Goal: Register for event/course

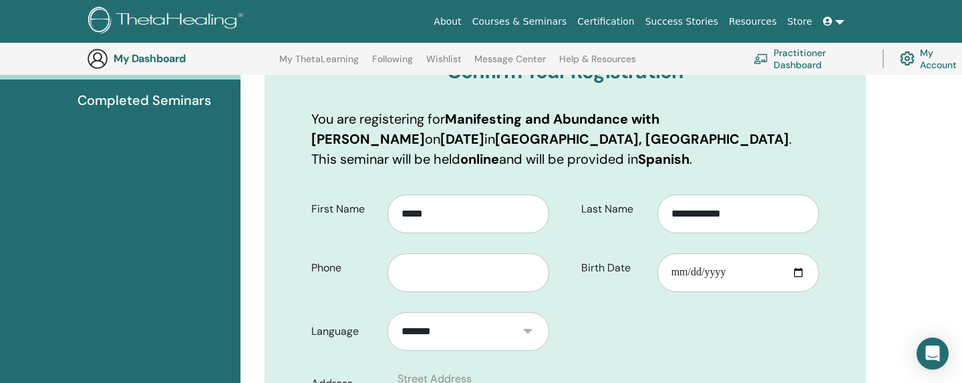
scroll to position [180, 0]
type input "**********"
click at [684, 269] on input "Birth Date" at bounding box center [739, 272] width 162 height 39
click at [698, 269] on input "Birth Date" at bounding box center [739, 272] width 162 height 39
click at [730, 269] on input "Birth Date" at bounding box center [739, 272] width 162 height 39
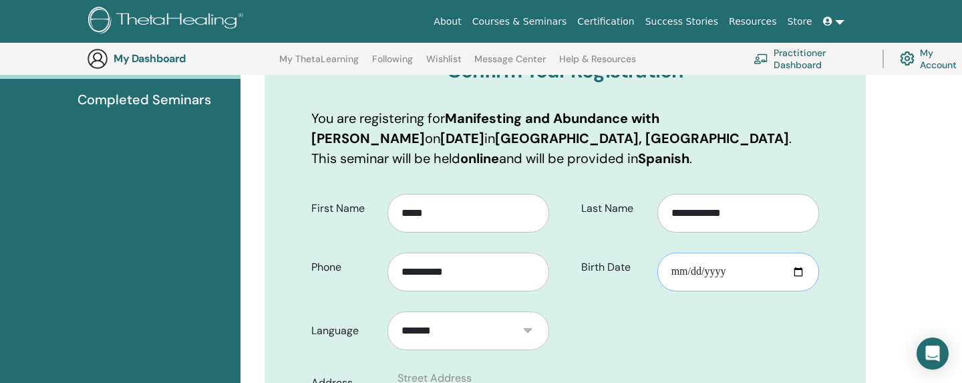
type input "**********"
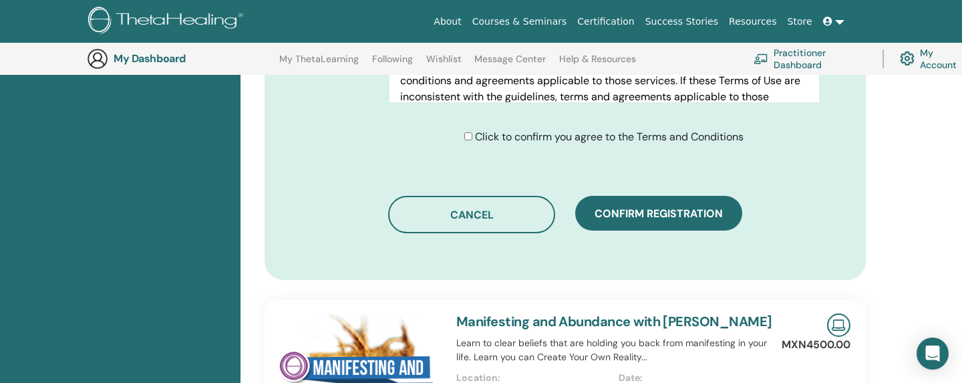
scroll to position [793, 0]
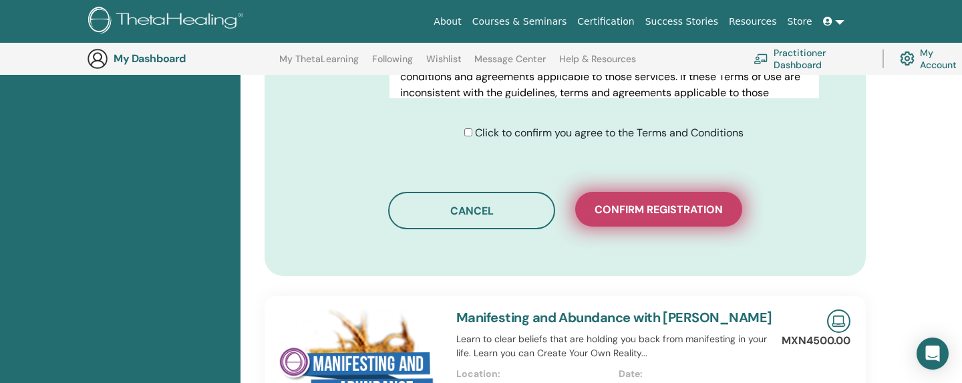
click at [655, 210] on span "Confirm registration" at bounding box center [659, 209] width 128 height 14
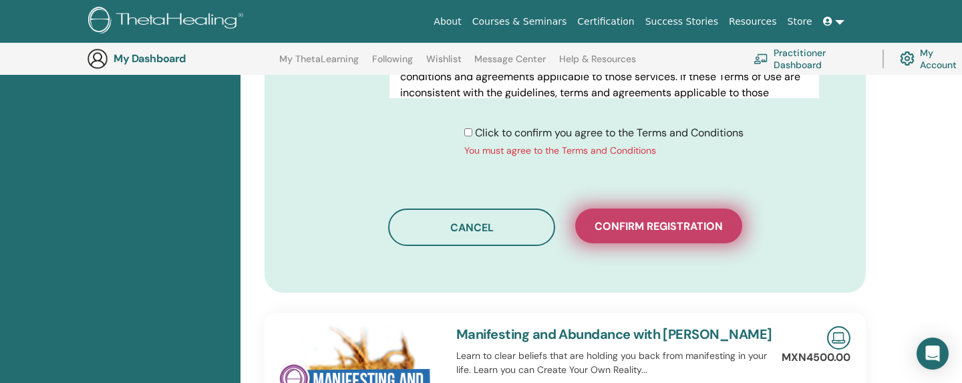
click at [640, 233] on span "Confirm registration" at bounding box center [659, 226] width 128 height 14
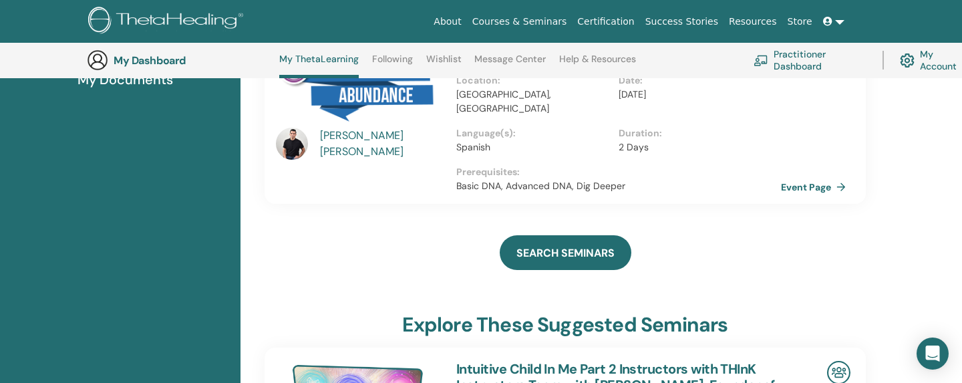
scroll to position [269, 0]
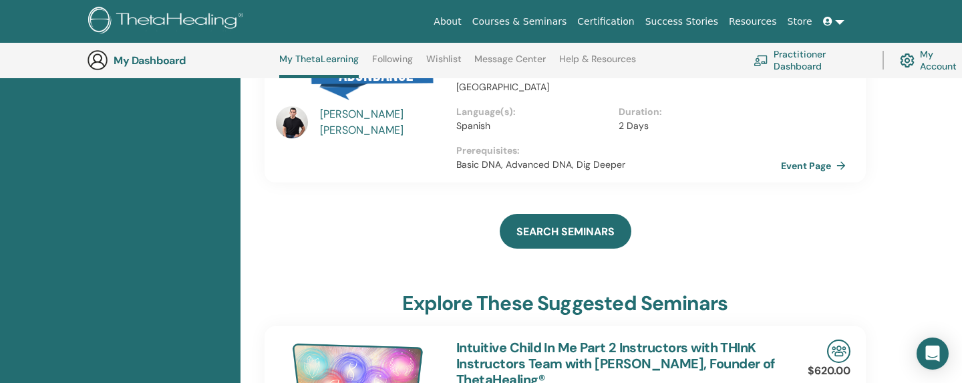
click at [814, 294] on div "explore these suggested seminars" at bounding box center [565, 305] width 601 height 29
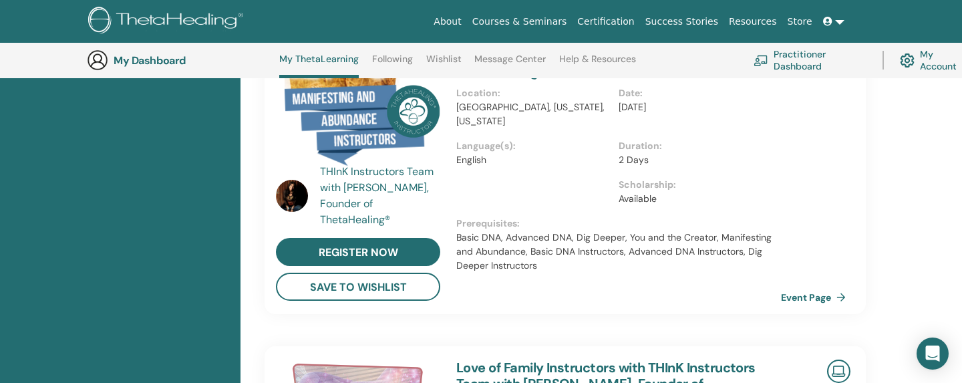
scroll to position [901, 0]
